Goal: Transaction & Acquisition: Purchase product/service

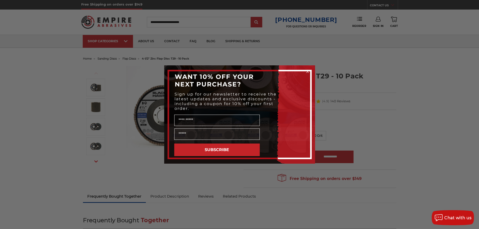
click at [308, 72] on icon "Close dialog" at bounding box center [308, 72] width 2 height 2
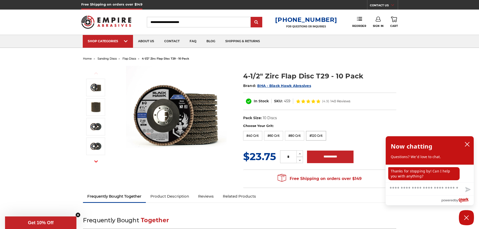
click at [319, 136] on label "#120 Grit" at bounding box center [316, 136] width 20 height 10
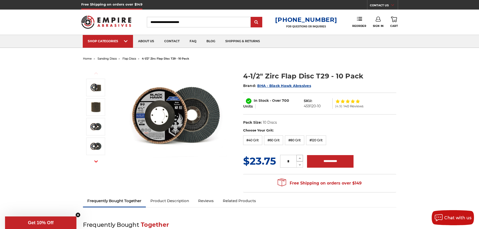
click at [301, 159] on icon at bounding box center [300, 158] width 4 height 5
click at [302, 159] on icon at bounding box center [300, 158] width 4 height 5
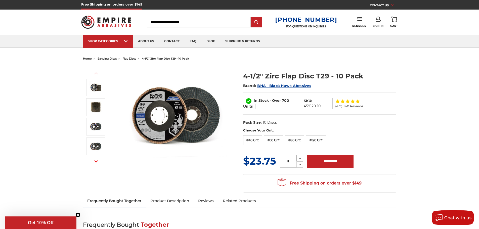
click at [302, 159] on icon at bounding box center [300, 158] width 4 height 5
click at [299, 158] on icon at bounding box center [300, 158] width 4 height 5
type input "**"
